Goal: Task Accomplishment & Management: Use online tool/utility

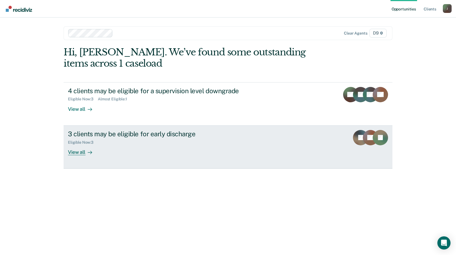
click at [83, 153] on div "View all" at bounding box center [83, 150] width 31 height 11
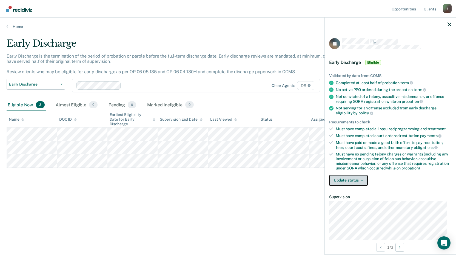
click at [361, 180] on icon "button" at bounding box center [362, 180] width 2 height 1
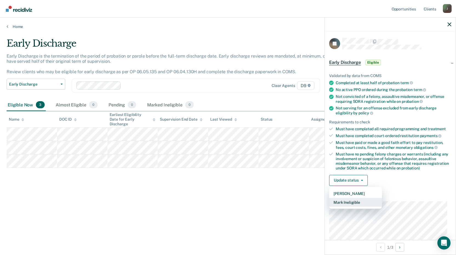
click at [358, 202] on button "Mark Ineligible" at bounding box center [355, 202] width 53 height 9
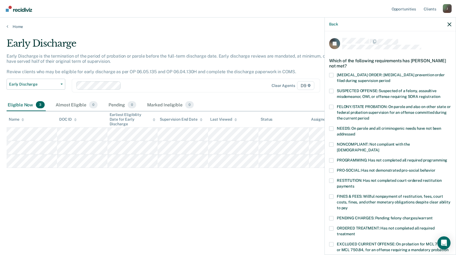
click at [335, 216] on label "PENDING CHARGES: Pending felony charges/warrant" at bounding box center [390, 219] width 122 height 6
click at [433, 216] on input "PENDING CHARGES: Pending felony charges/warrant" at bounding box center [433, 216] width 0 height 0
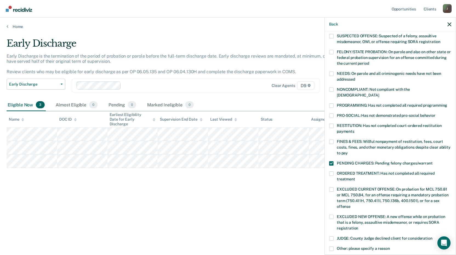
scroll to position [128, 0]
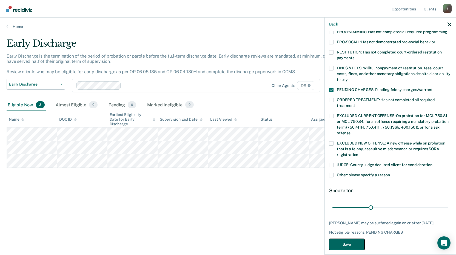
click at [355, 239] on button "Save" at bounding box center [346, 244] width 35 height 11
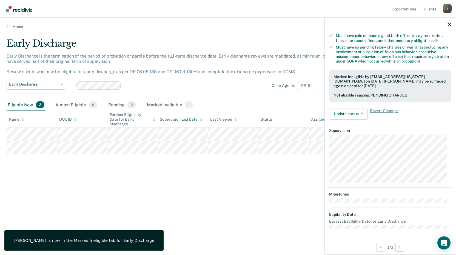
scroll to position [66, 0]
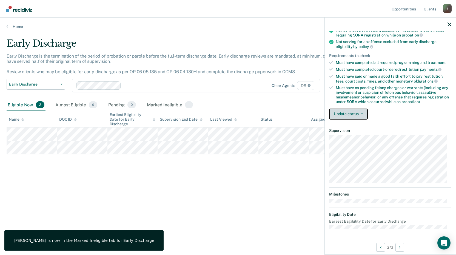
click at [344, 113] on button "Update status" at bounding box center [348, 114] width 39 height 11
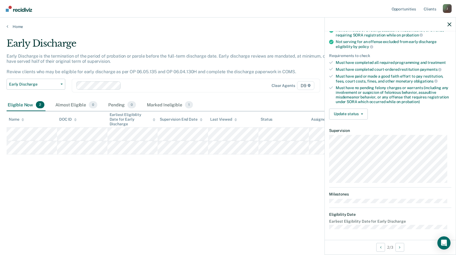
scroll to position [66, 0]
click at [347, 113] on button "Update status" at bounding box center [348, 114] width 39 height 11
click at [239, 40] on div "Early Discharge" at bounding box center [178, 46] width 342 height 16
click at [349, 115] on button "Update status" at bounding box center [348, 114] width 39 height 11
click at [398, 127] on article "ET Early Discharge Eligible Validated by data from COMS Completed at least half…" at bounding box center [390, 101] width 122 height 258
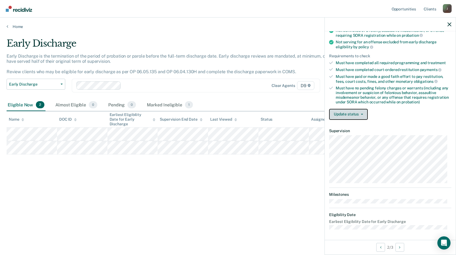
click at [345, 114] on button "Update status" at bounding box center [348, 114] width 39 height 11
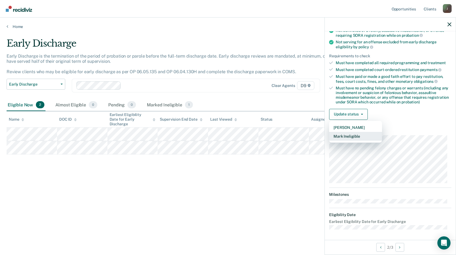
click at [352, 135] on button "Mark Ineligible" at bounding box center [355, 136] width 53 height 9
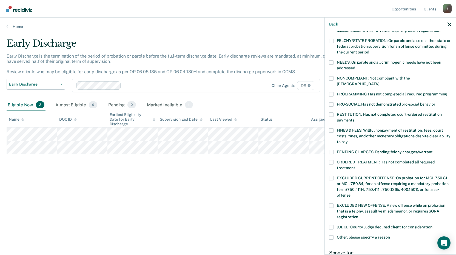
click at [331, 128] on span at bounding box center [331, 130] width 4 height 4
click at [348, 140] on input "FINES & FEES: Willful nonpayment of restitution, fees, court costs, fines, and …" at bounding box center [348, 140] width 0 height 0
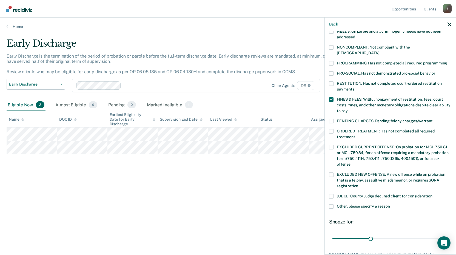
scroll to position [128, 0]
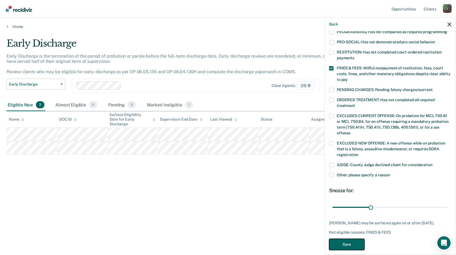
click at [350, 239] on button "Save" at bounding box center [346, 244] width 35 height 11
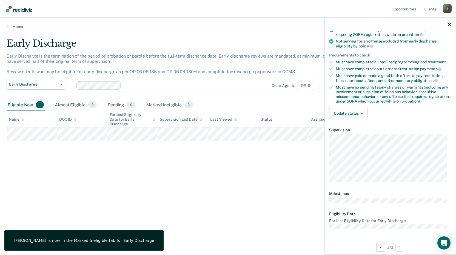
scroll to position [66, 0]
click at [359, 115] on button "Update status" at bounding box center [348, 114] width 39 height 11
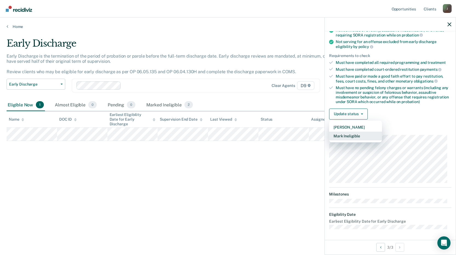
click at [349, 136] on button "Mark Ineligible" at bounding box center [355, 136] width 53 height 9
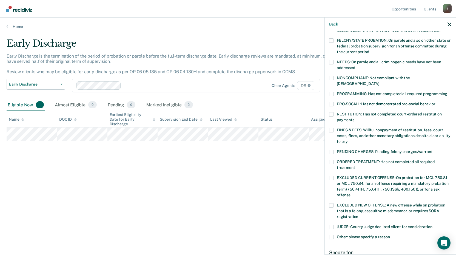
click at [330, 128] on span at bounding box center [331, 130] width 4 height 4
click at [348, 140] on input "FINES & FEES: Willful nonpayment of restitution, fees, court costs, fines, and …" at bounding box center [348, 140] width 0 height 0
click at [332, 150] on span at bounding box center [331, 152] width 4 height 4
click at [433, 150] on input "PENDING CHARGES: Pending felony charges/warrant" at bounding box center [433, 150] width 0 height 0
click at [330, 150] on span at bounding box center [331, 152] width 4 height 4
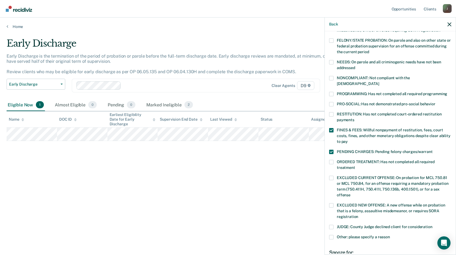
click at [433, 150] on input "PENDING CHARGES: Pending felony charges/warrant" at bounding box center [433, 150] width 0 height 0
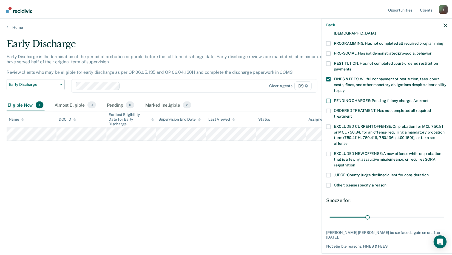
scroll to position [128, 0]
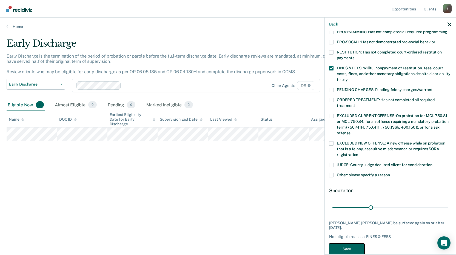
click at [353, 244] on button "Save" at bounding box center [346, 249] width 35 height 11
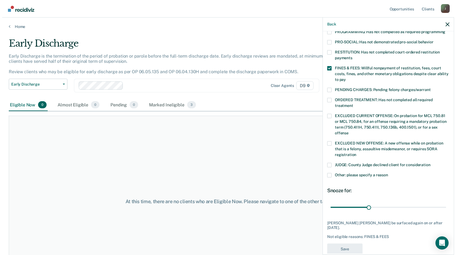
scroll to position [107, 0]
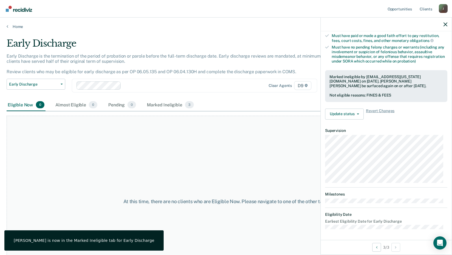
click at [5, 25] on div "Home" at bounding box center [226, 24] width 452 height 12
click at [9, 27] on link "Home" at bounding box center [226, 26] width 439 height 5
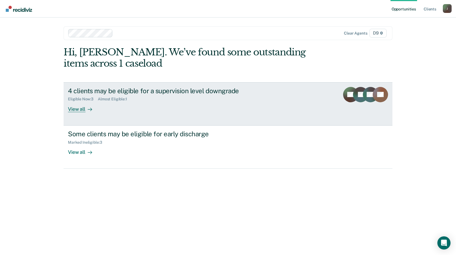
click at [76, 108] on div "View all" at bounding box center [83, 106] width 31 height 11
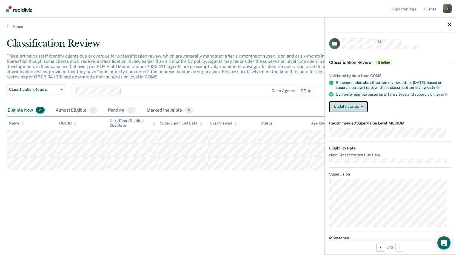
click at [358, 112] on button "Update status" at bounding box center [348, 106] width 39 height 11
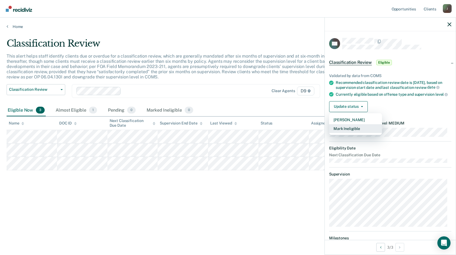
click at [348, 133] on button "Mark Ineligible" at bounding box center [355, 128] width 53 height 9
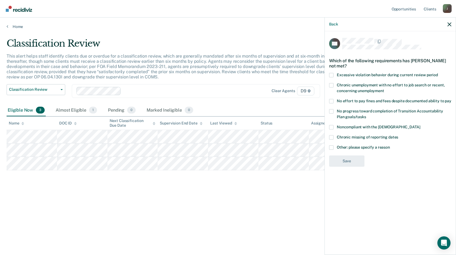
click at [333, 149] on span at bounding box center [331, 147] width 4 height 4
click at [390, 145] on input "Other: please specify a reason" at bounding box center [390, 145] width 0 height 0
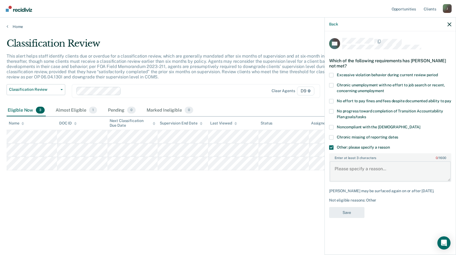
click at [343, 168] on textarea "Enter at least 3 characters 0 / 1600" at bounding box center [390, 171] width 121 height 20
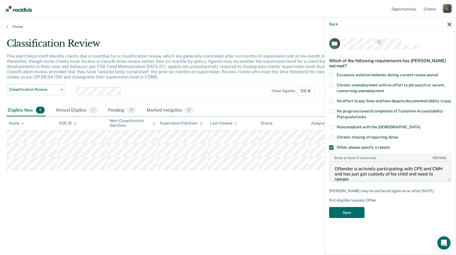
scroll to position [1, 0]
click at [370, 171] on textarea "Offender is activiely participating with CPS and CMH and has just got custody o…" at bounding box center [390, 171] width 121 height 20
type textarea "Offender is actively participating with CPS and CMH and has just got custody of…"
click at [349, 213] on button "Save" at bounding box center [346, 212] width 35 height 11
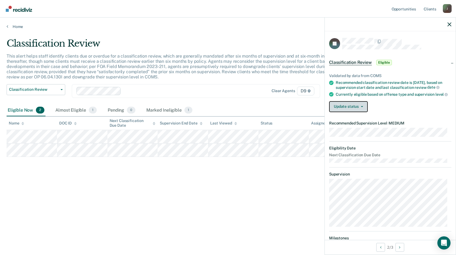
click at [349, 111] on button "Update status" at bounding box center [348, 106] width 39 height 11
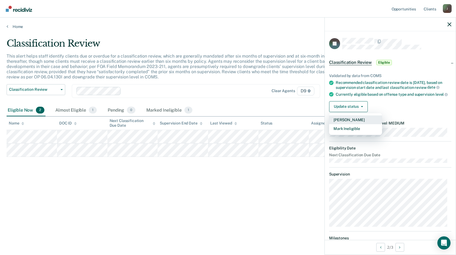
click at [348, 123] on button "[PERSON_NAME]" at bounding box center [355, 119] width 53 height 9
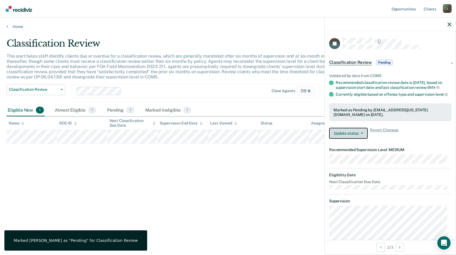
click at [346, 137] on button "Update status" at bounding box center [348, 133] width 39 height 11
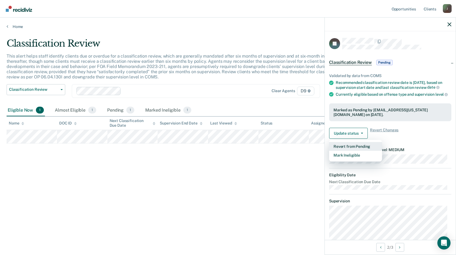
click at [349, 151] on button "Revert from Pending" at bounding box center [355, 146] width 53 height 9
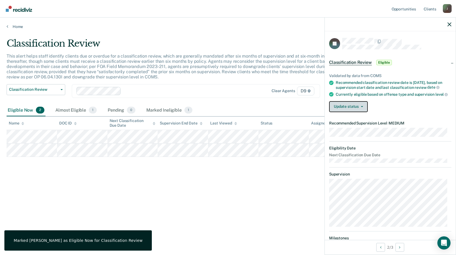
click at [354, 112] on button "Update status" at bounding box center [348, 106] width 39 height 11
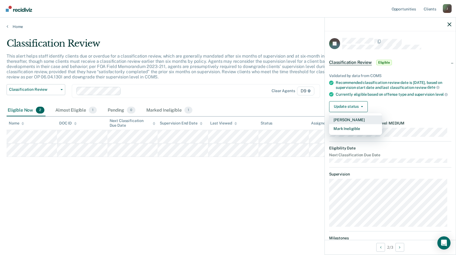
click at [343, 124] on button "[PERSON_NAME]" at bounding box center [355, 119] width 53 height 9
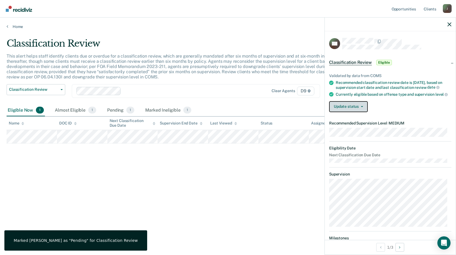
click at [345, 112] on button "Update status" at bounding box center [348, 106] width 39 height 11
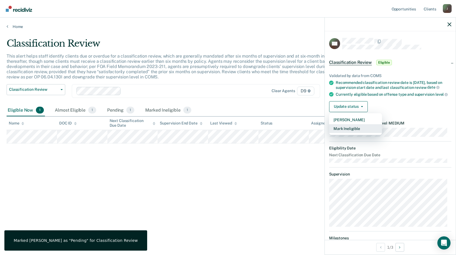
click at [345, 133] on button "Mark Ineligible" at bounding box center [355, 128] width 53 height 9
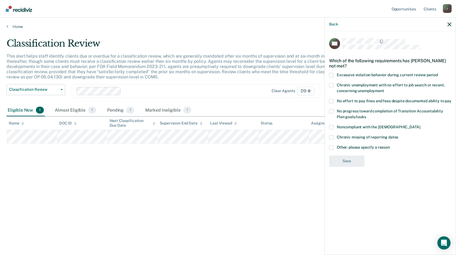
click at [332, 101] on span at bounding box center [331, 101] width 4 height 4
click at [452, 99] on input "No effort to pay fines and fees despite documented ability to pay" at bounding box center [452, 99] width 0 height 0
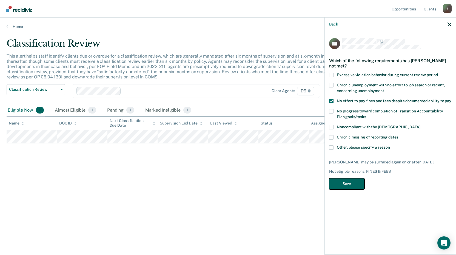
click at [347, 183] on button "Save" at bounding box center [346, 183] width 35 height 11
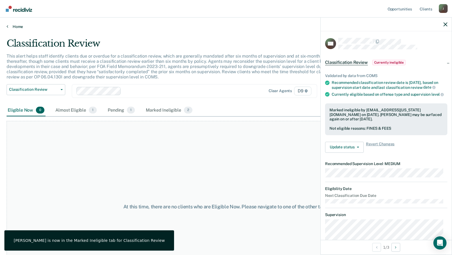
click at [8, 26] on link "Home" at bounding box center [226, 26] width 439 height 5
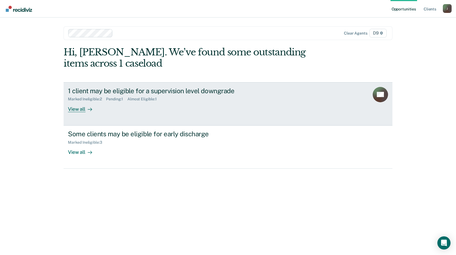
click at [77, 110] on div "View all" at bounding box center [83, 106] width 31 height 11
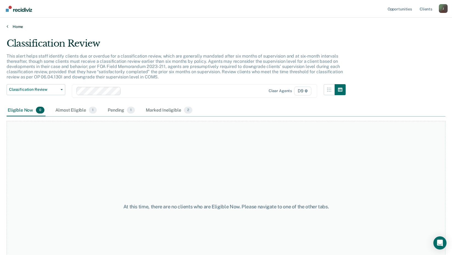
click at [8, 26] on link "Home" at bounding box center [226, 26] width 439 height 5
